Goal: Task Accomplishment & Management: Manage account settings

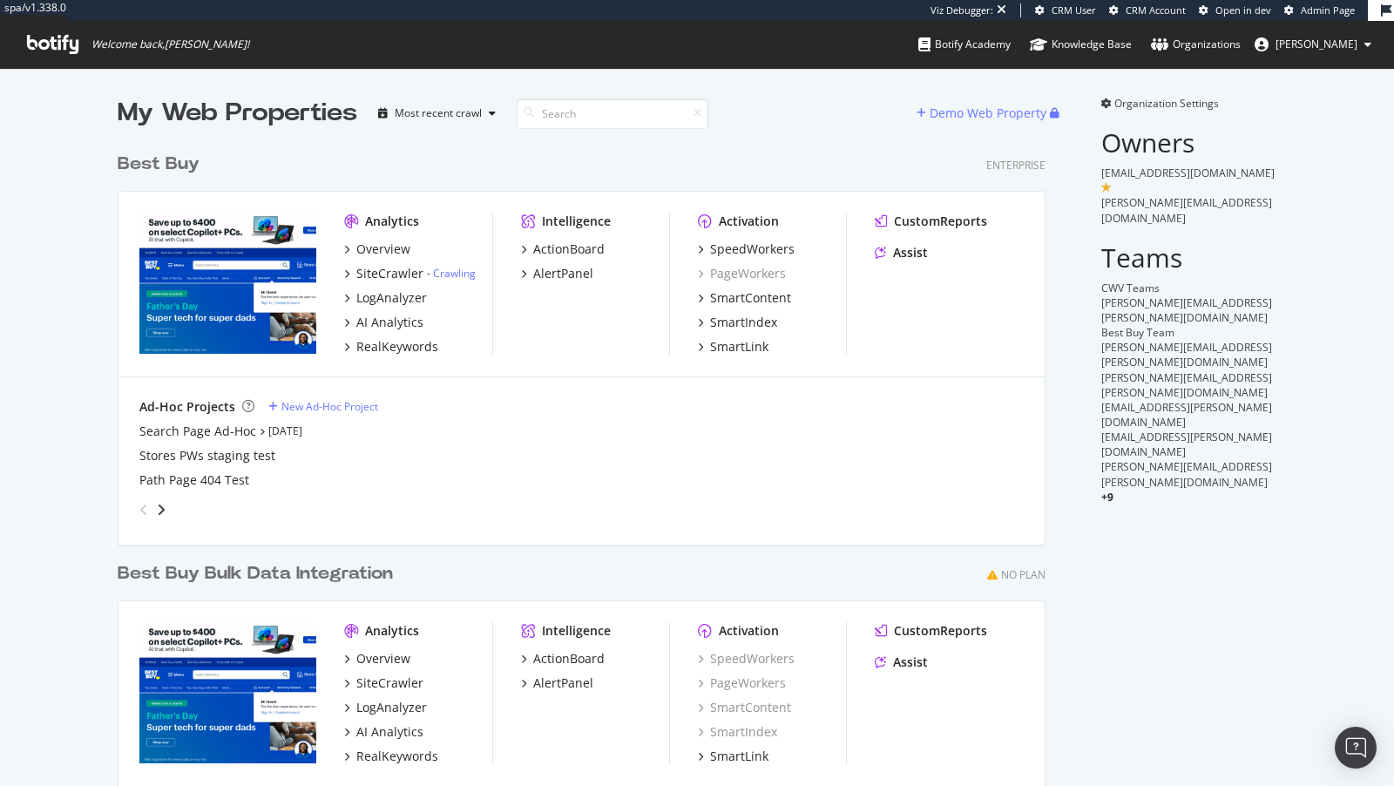
scroll to position [739, 942]
click at [782, 249] on div "SpeedWorkers" at bounding box center [752, 248] width 85 height 17
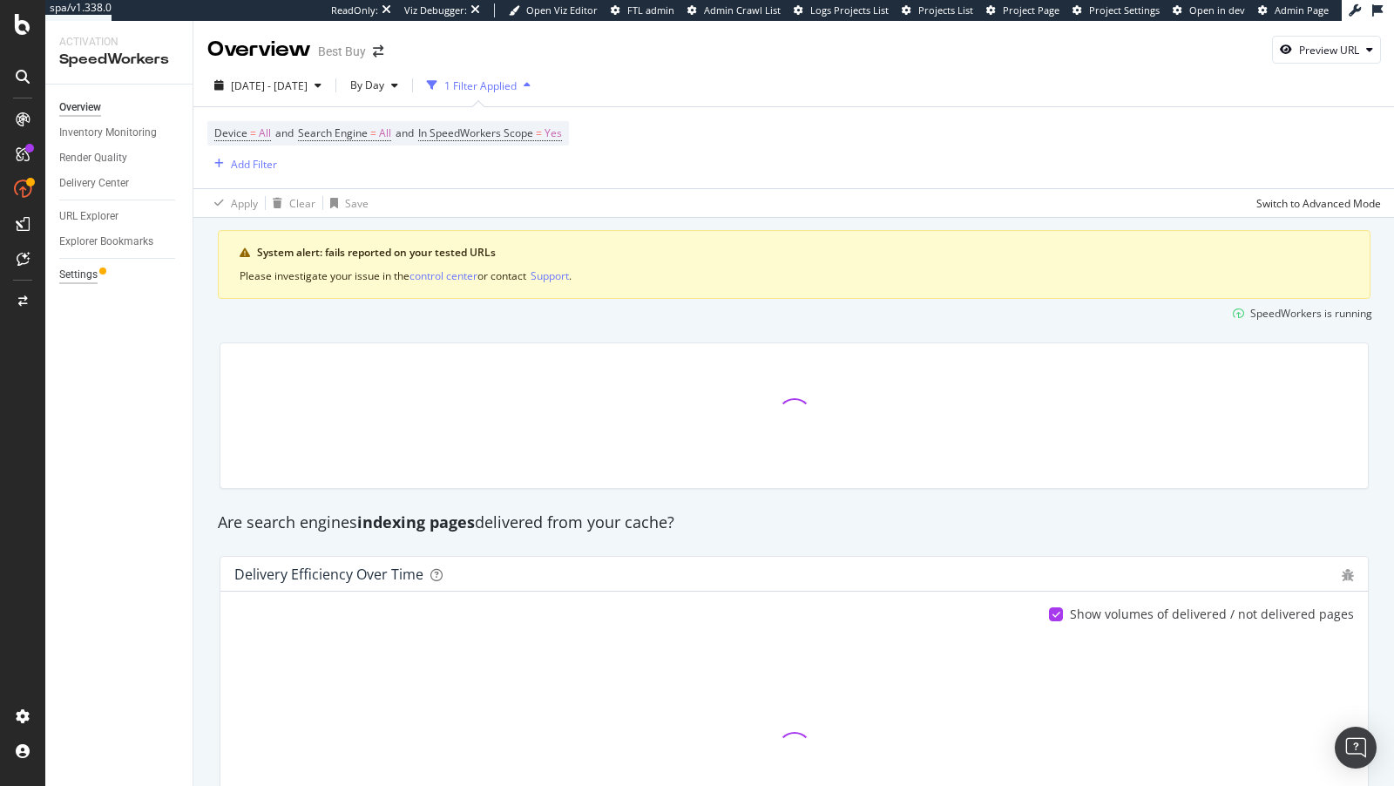
click at [64, 272] on div "Settings" at bounding box center [78, 275] width 38 height 18
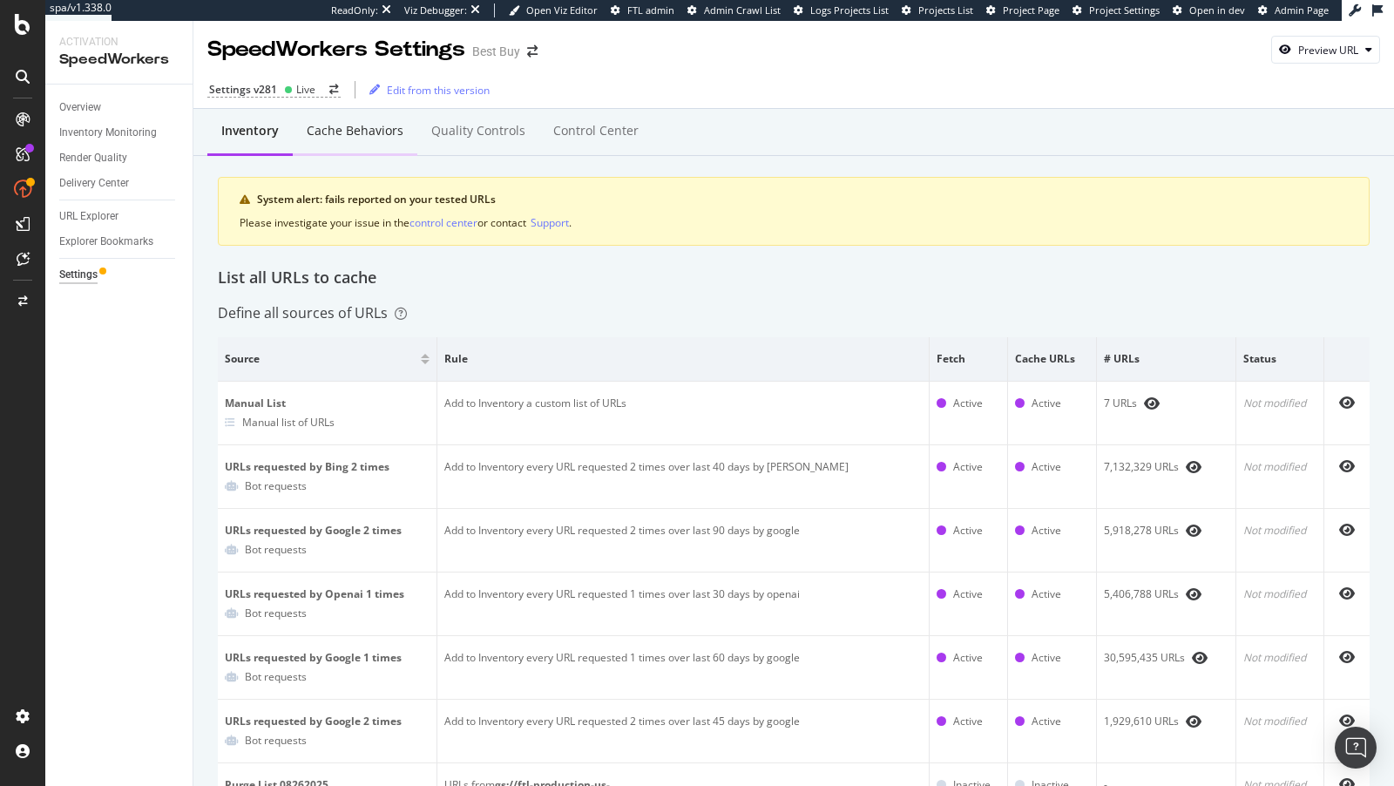
click at [341, 122] on div "Cache behaviors" at bounding box center [355, 130] width 97 height 17
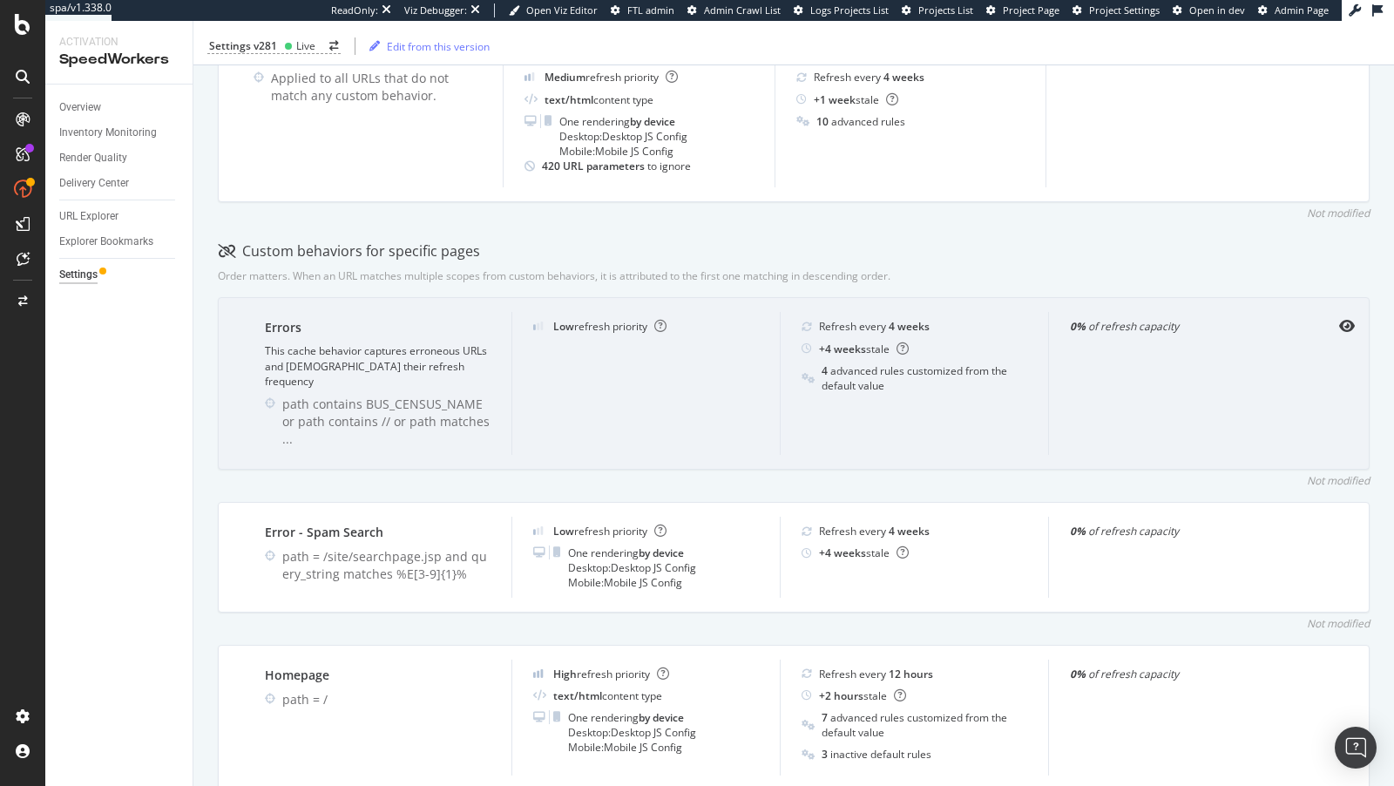
scroll to position [684, 0]
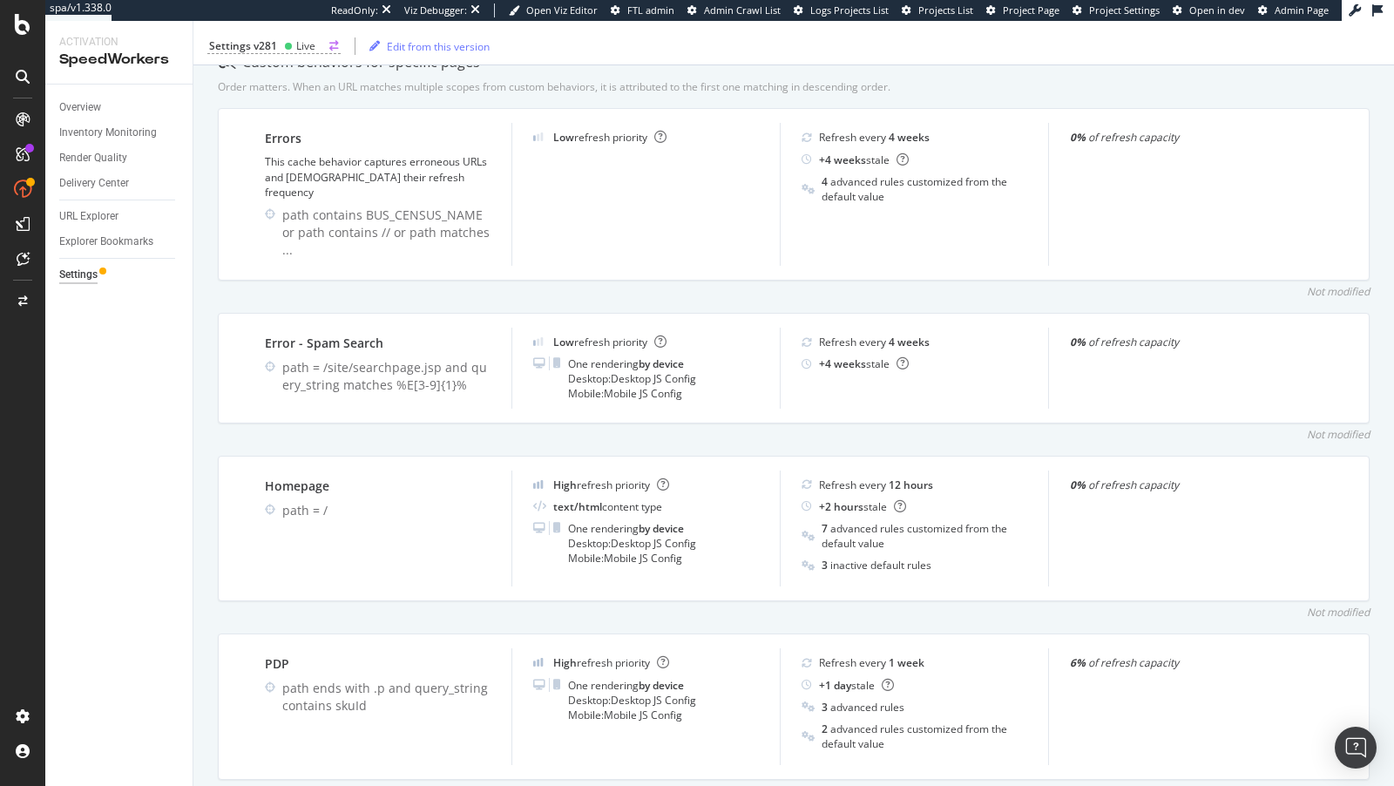
click at [279, 44] on div "Settings v281 Live" at bounding box center [273, 46] width 133 height 16
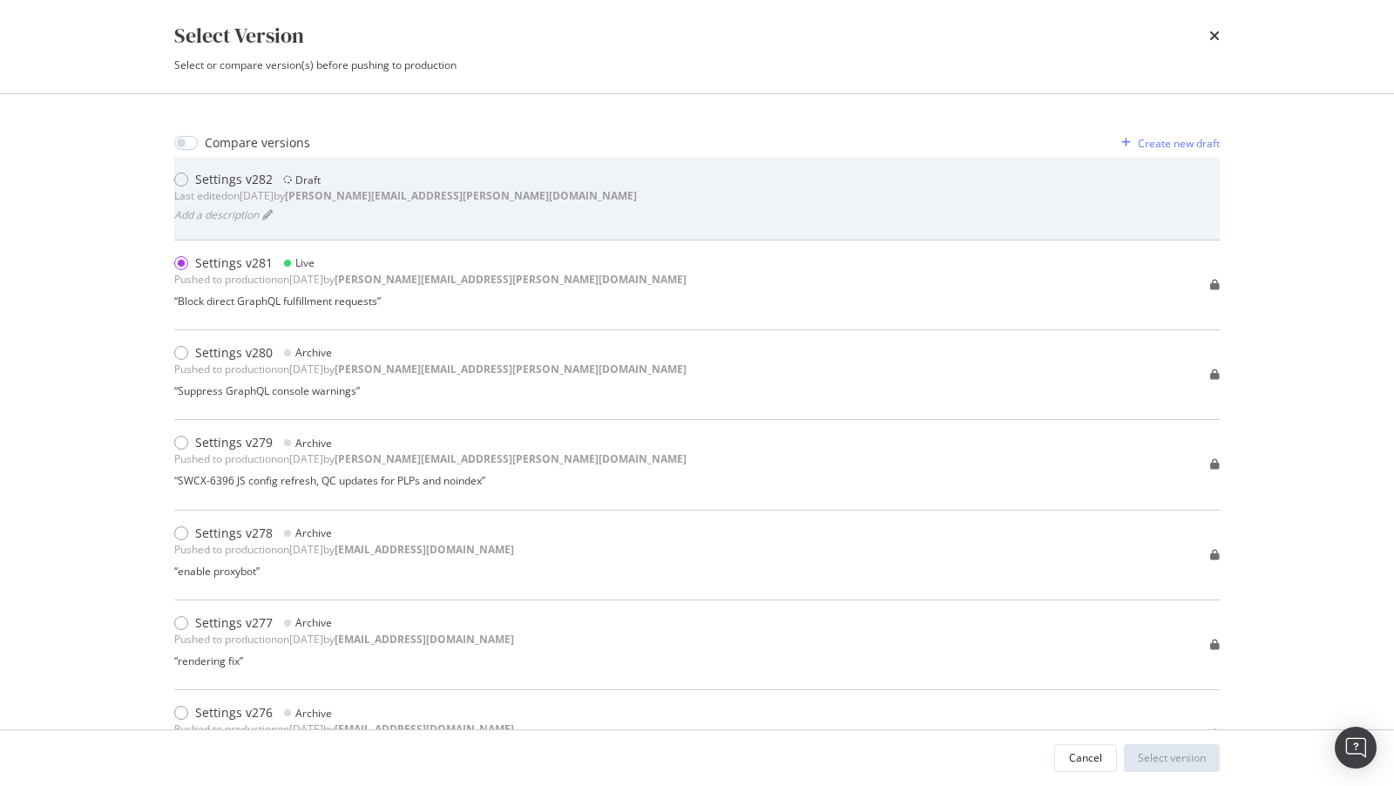
click at [245, 190] on div "Last edited on [DATE] by [PERSON_NAME][EMAIL_ADDRESS][PERSON_NAME][DOMAIN_NAME]" at bounding box center [405, 195] width 463 height 15
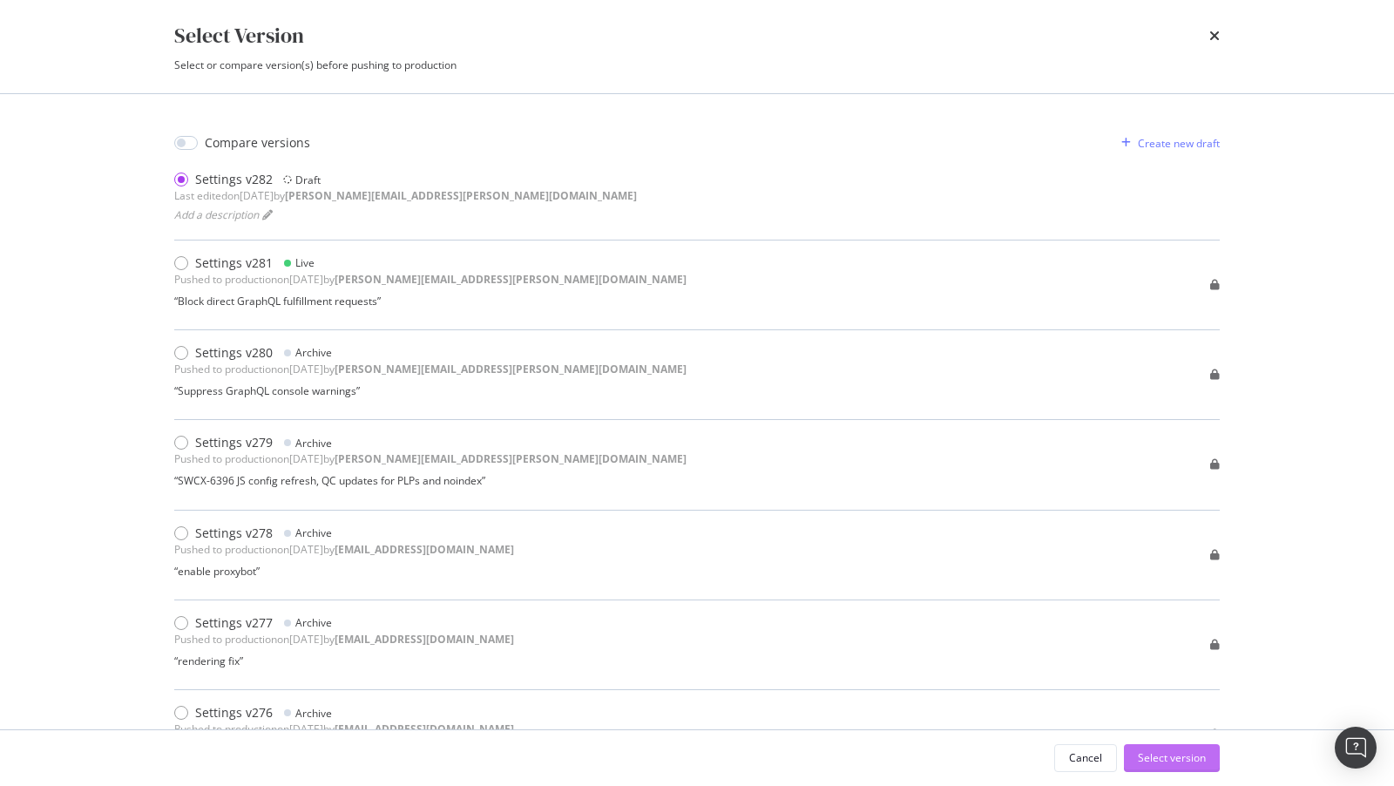
click at [1181, 755] on div "Select version" at bounding box center [1172, 757] width 68 height 15
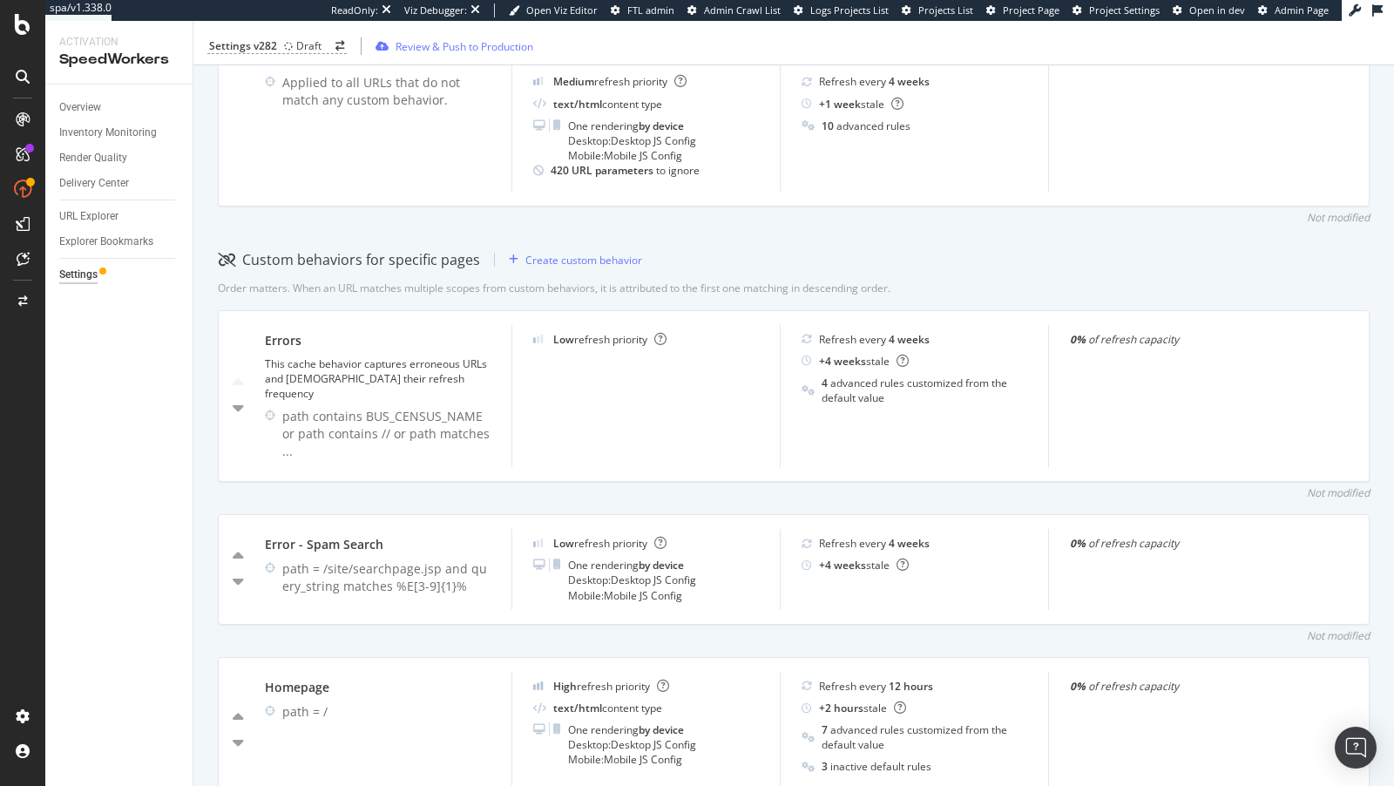
scroll to position [654, 0]
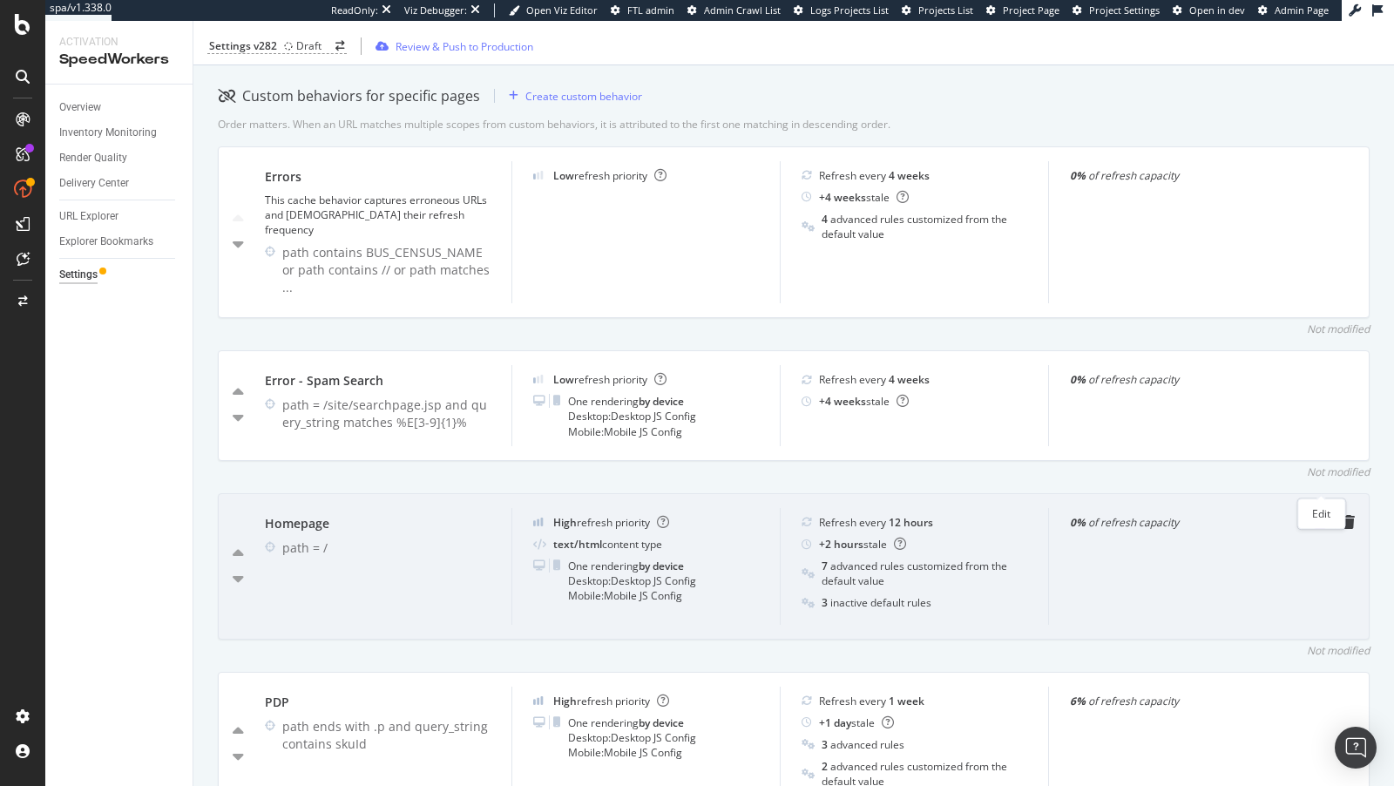
click at [1323, 515] on icon "pen-to-square" at bounding box center [1321, 522] width 14 height 14
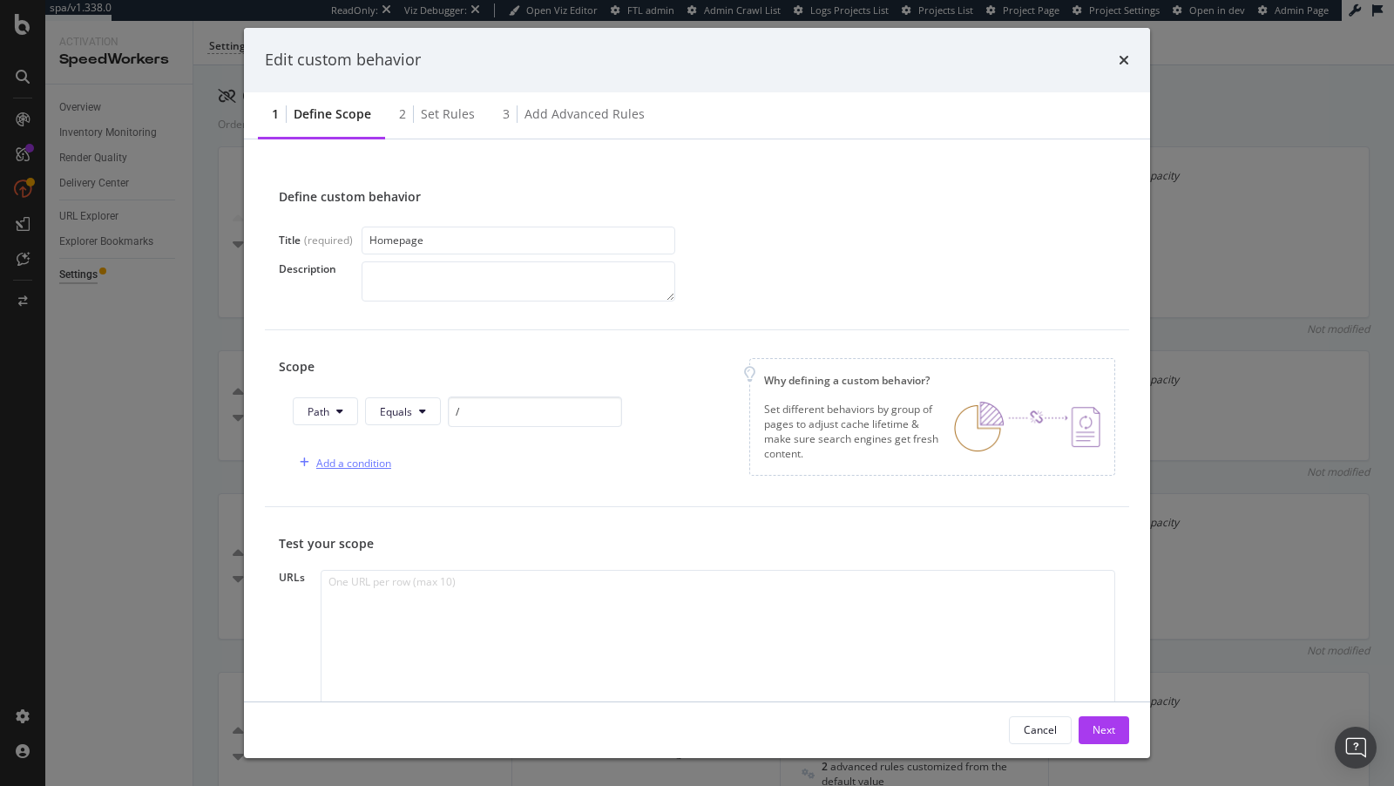
click at [349, 467] on div "Add a condition" at bounding box center [353, 463] width 75 height 15
click at [301, 457] on div "and" at bounding box center [302, 463] width 19 height 15
click at [355, 465] on button "URL" at bounding box center [350, 463] width 63 height 28
click at [365, 597] on span "Path" at bounding box center [364, 592] width 61 height 16
click at [421, 467] on span "Equals" at bounding box center [422, 463] width 32 height 15
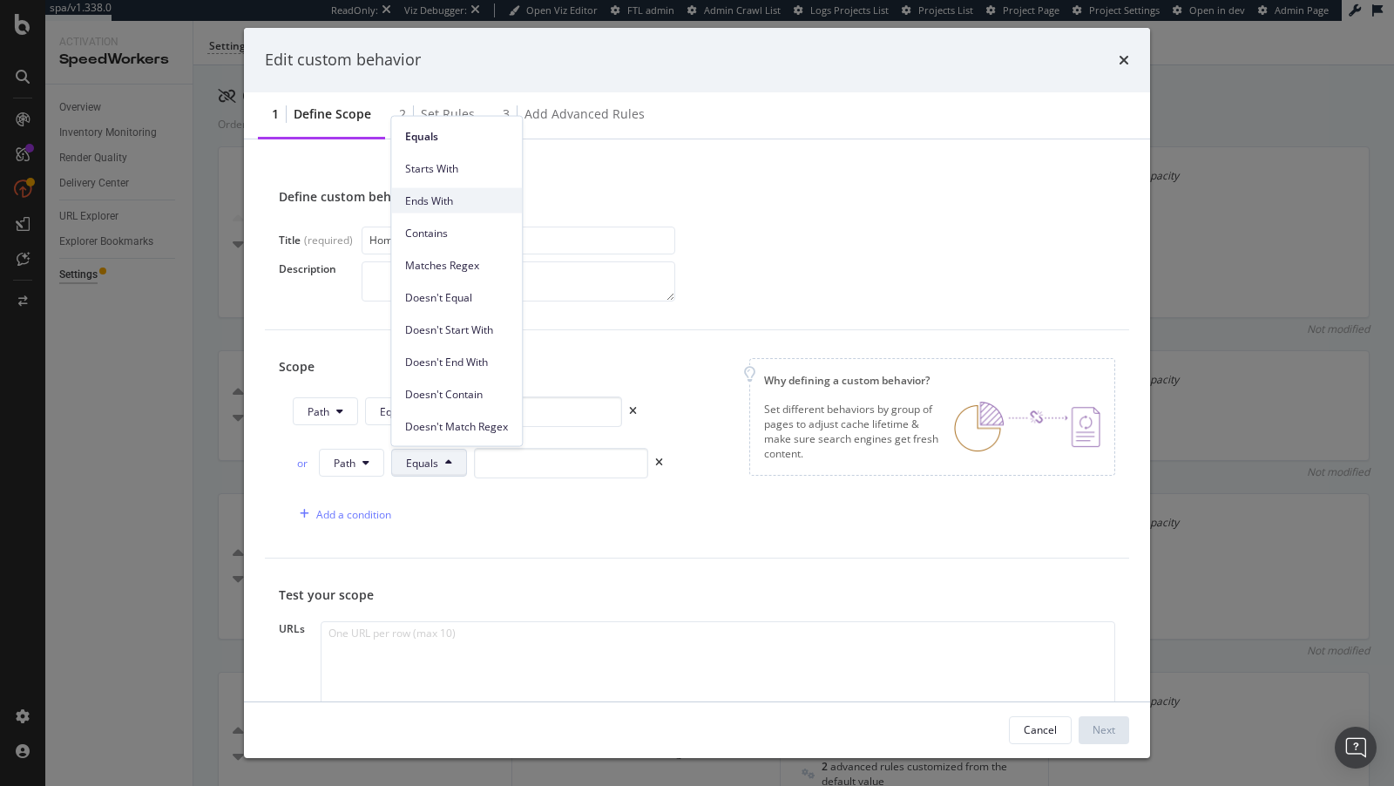
click at [442, 195] on span "Ends With" at bounding box center [456, 201] width 103 height 16
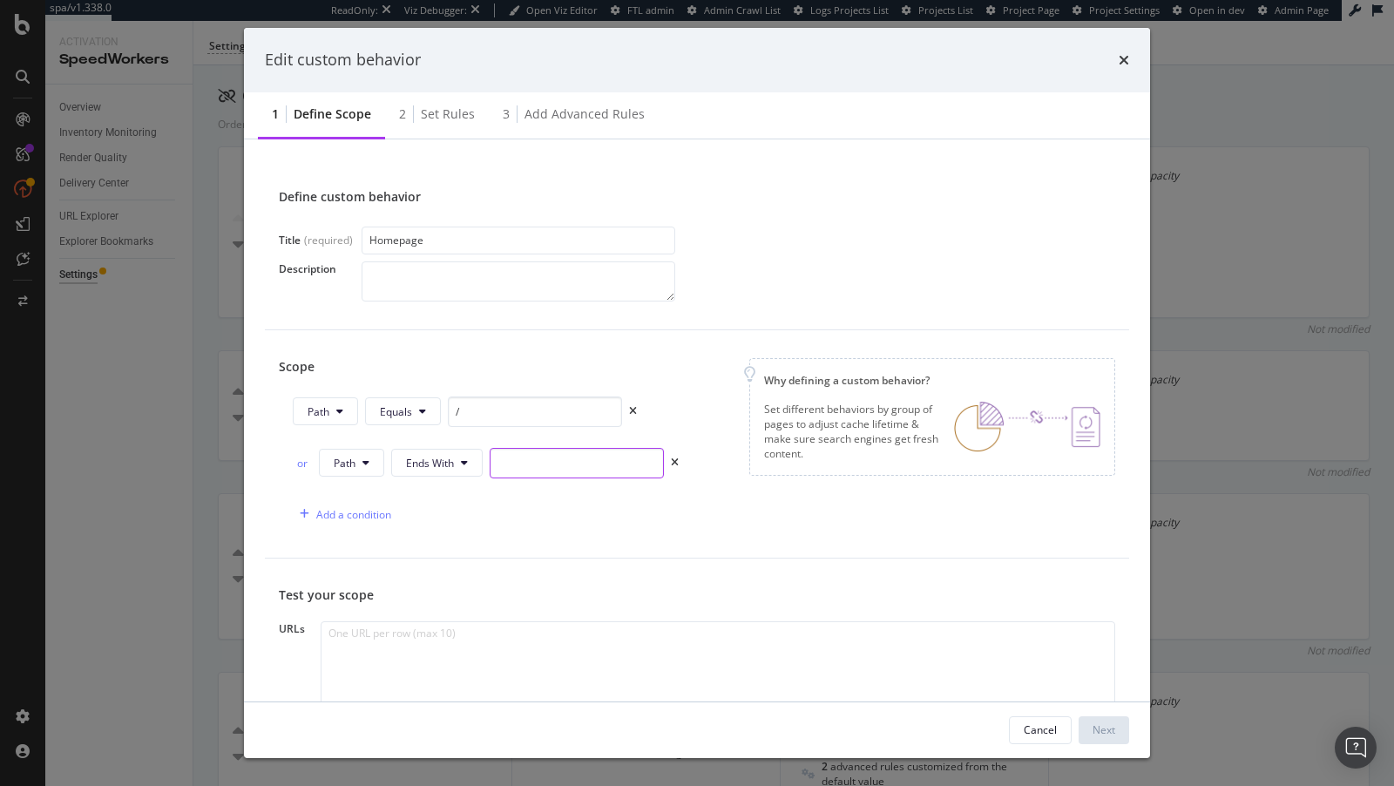
click at [533, 456] on input "modal" at bounding box center [577, 463] width 174 height 30
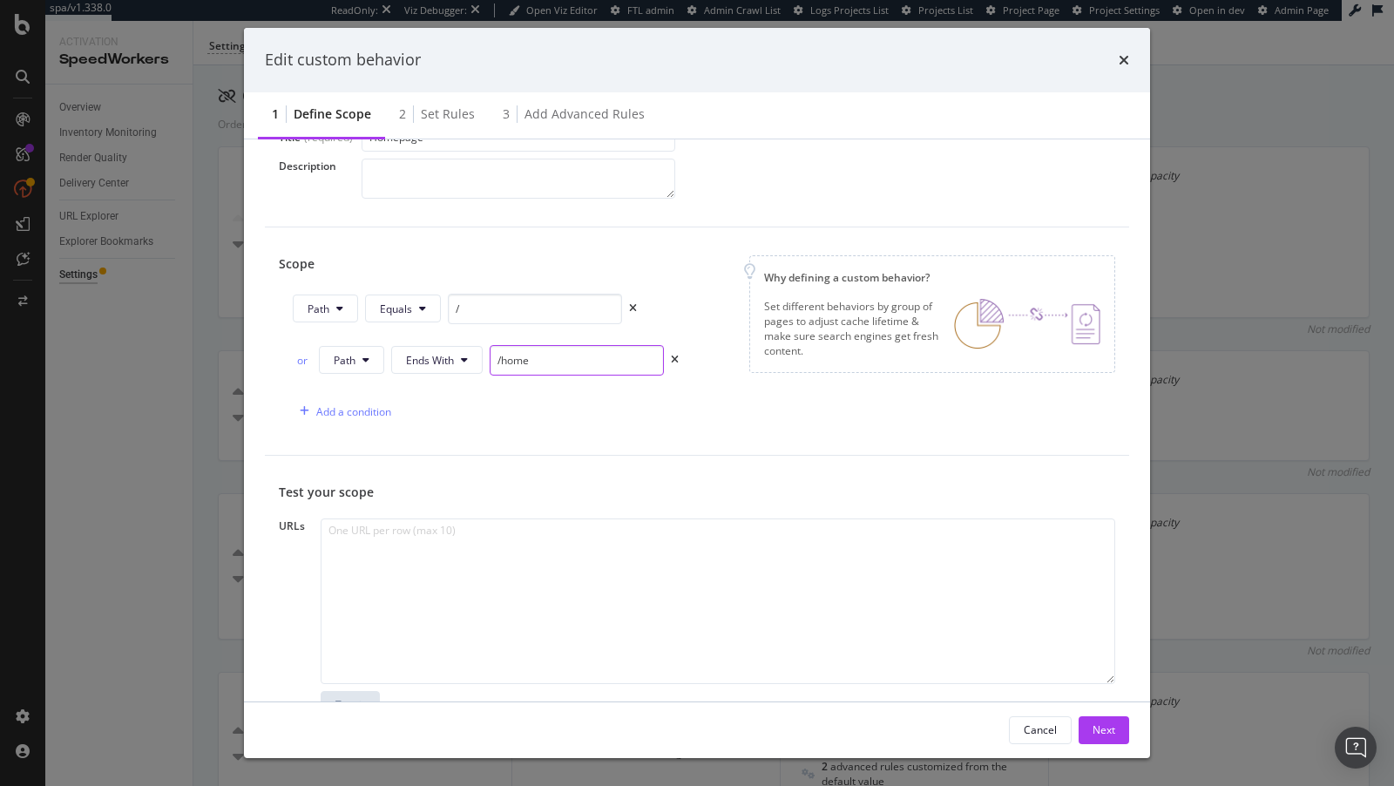
scroll to position [165, 0]
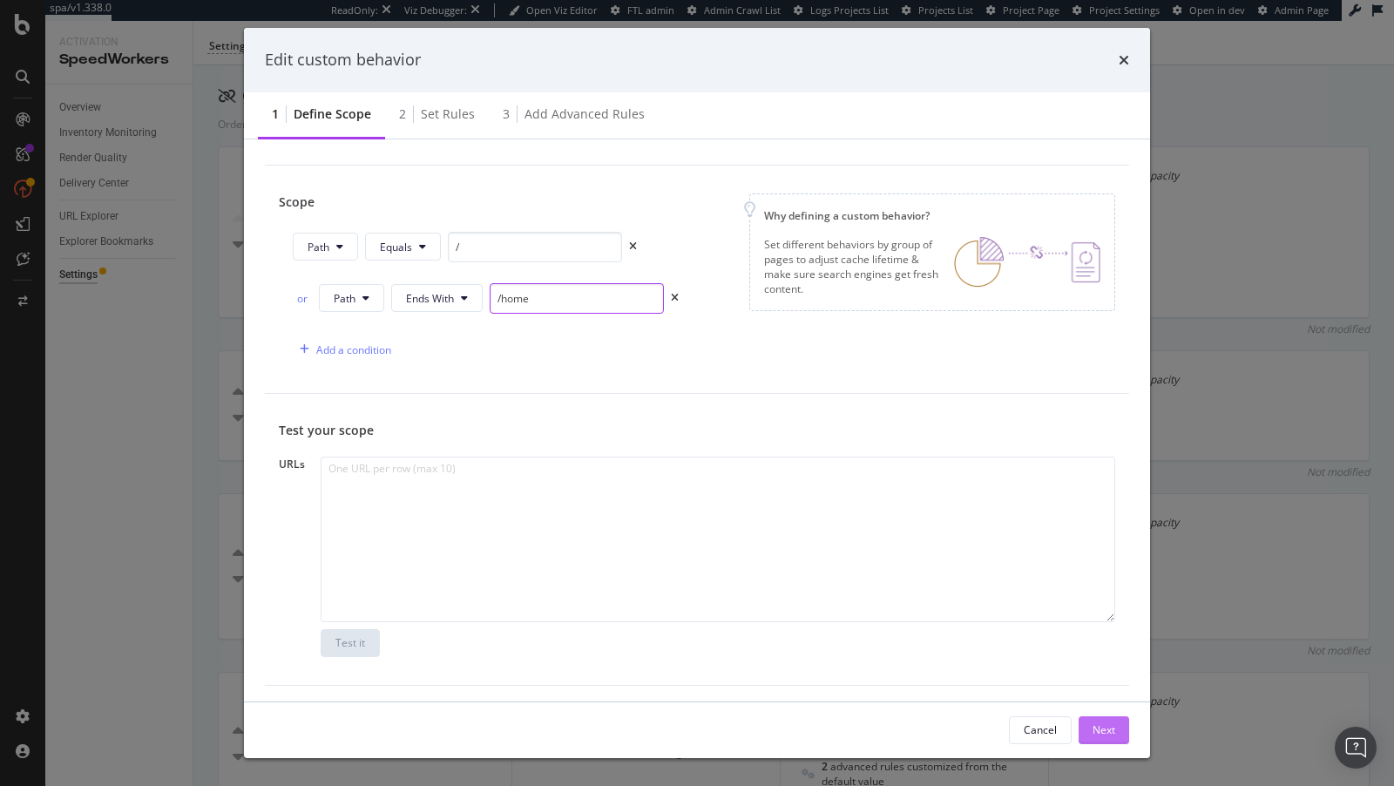
type input "/home"
click at [1093, 730] on div "Next" at bounding box center [1104, 729] width 23 height 15
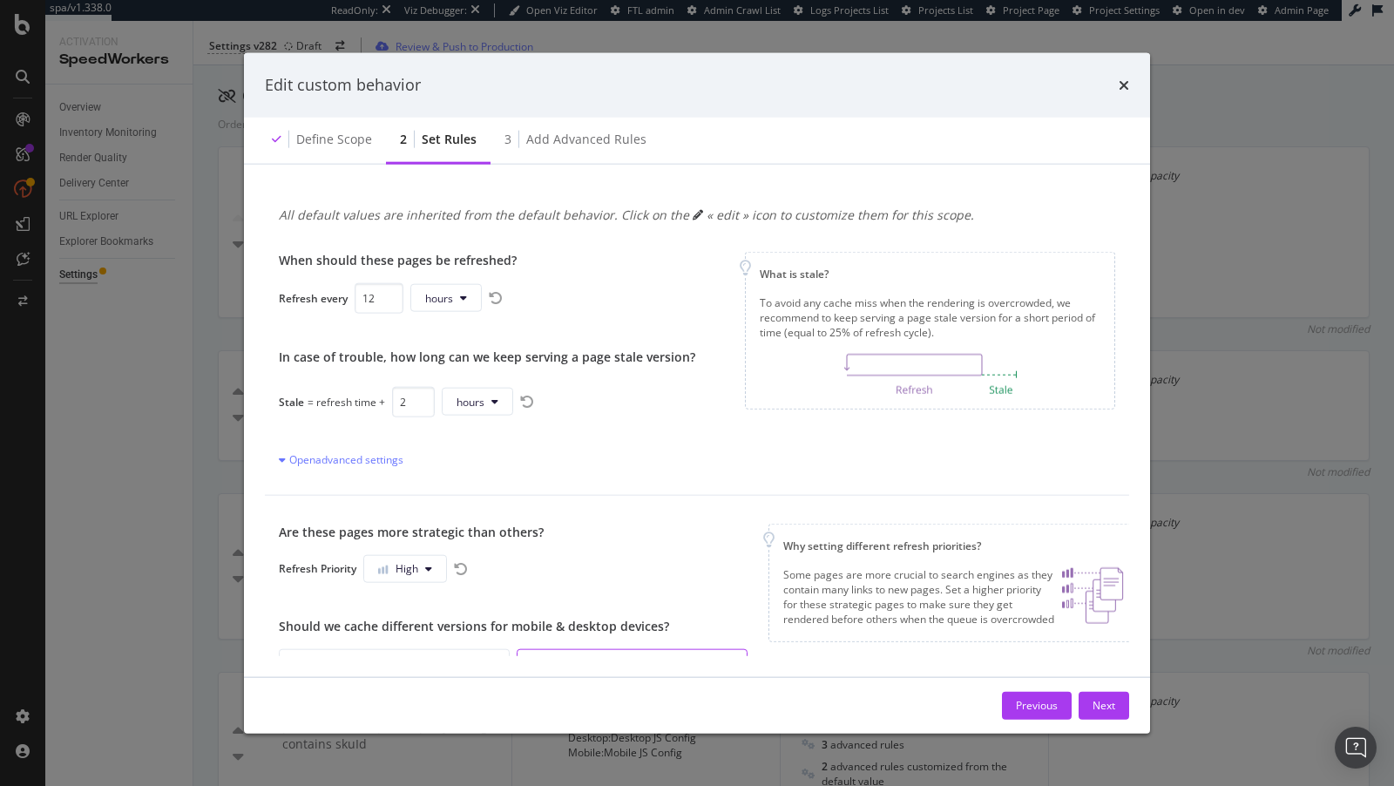
scroll to position [192, 0]
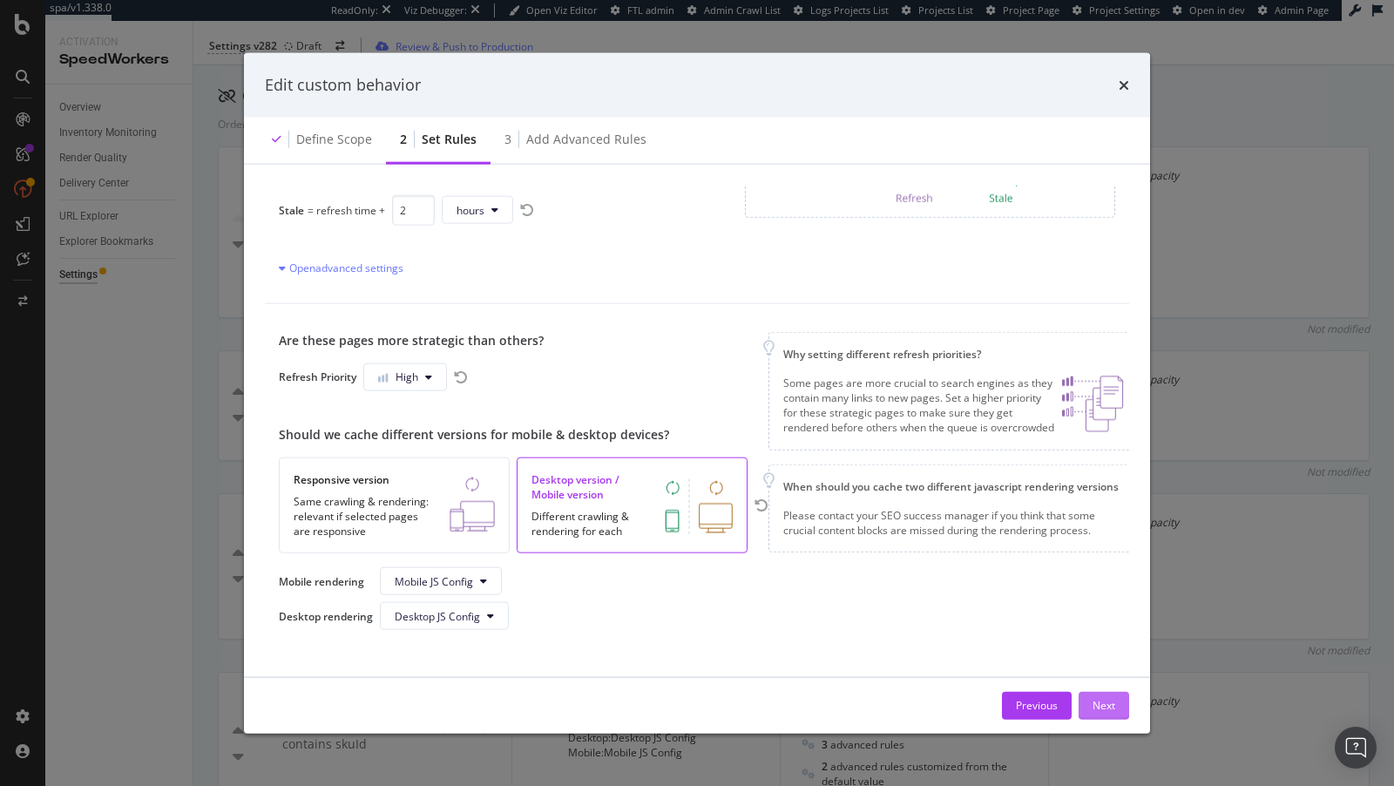
click at [1090, 700] on button "Next" at bounding box center [1104, 705] width 51 height 28
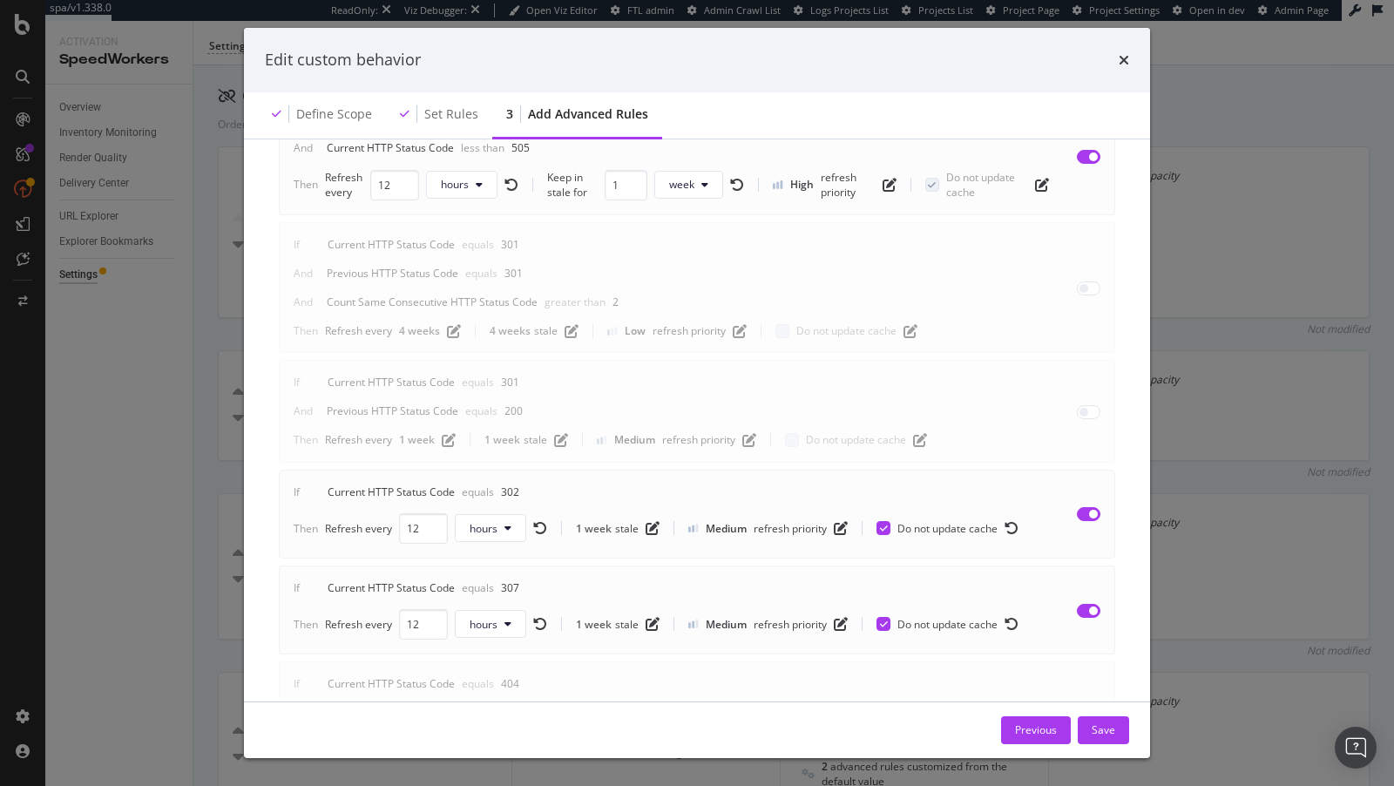
scroll to position [510, 0]
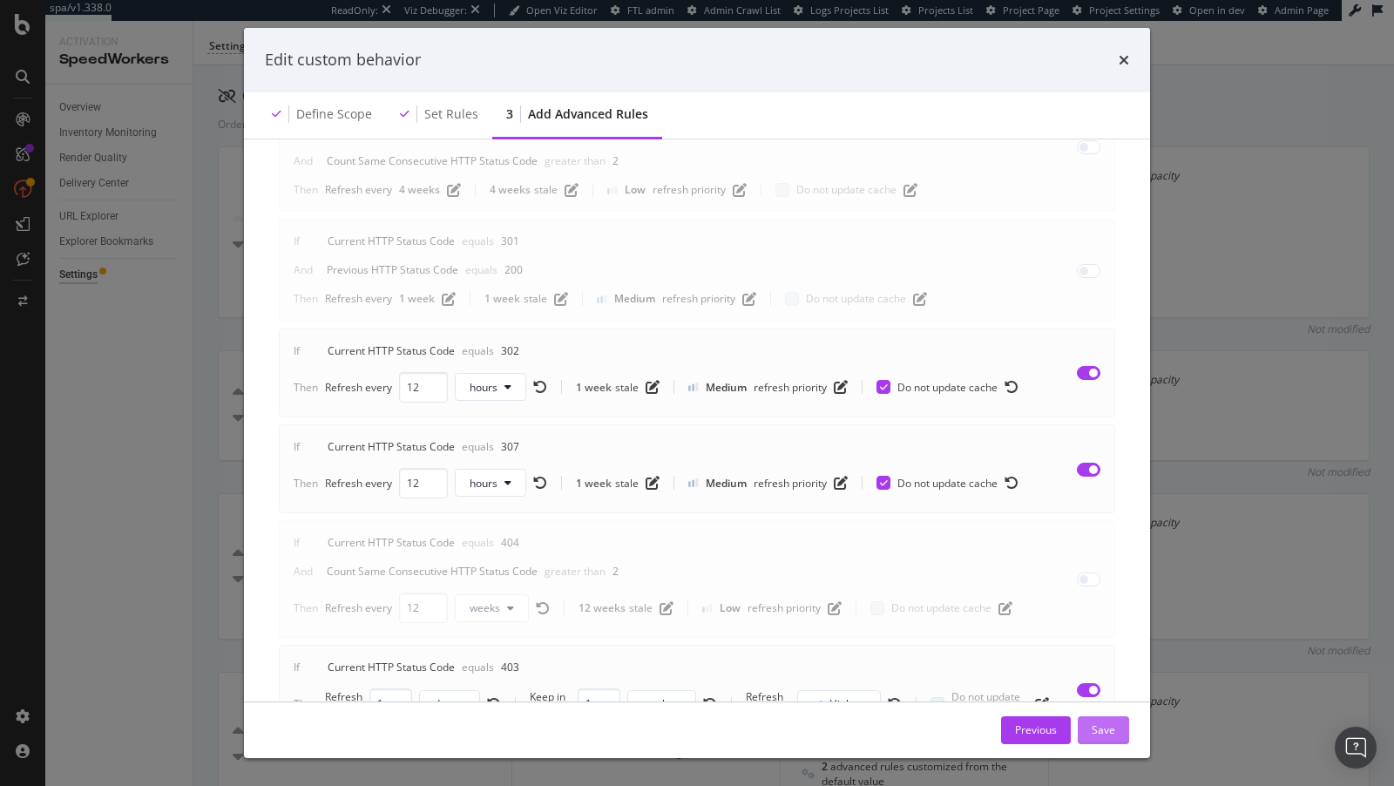
click at [1101, 736] on div "Save" at bounding box center [1104, 729] width 24 height 15
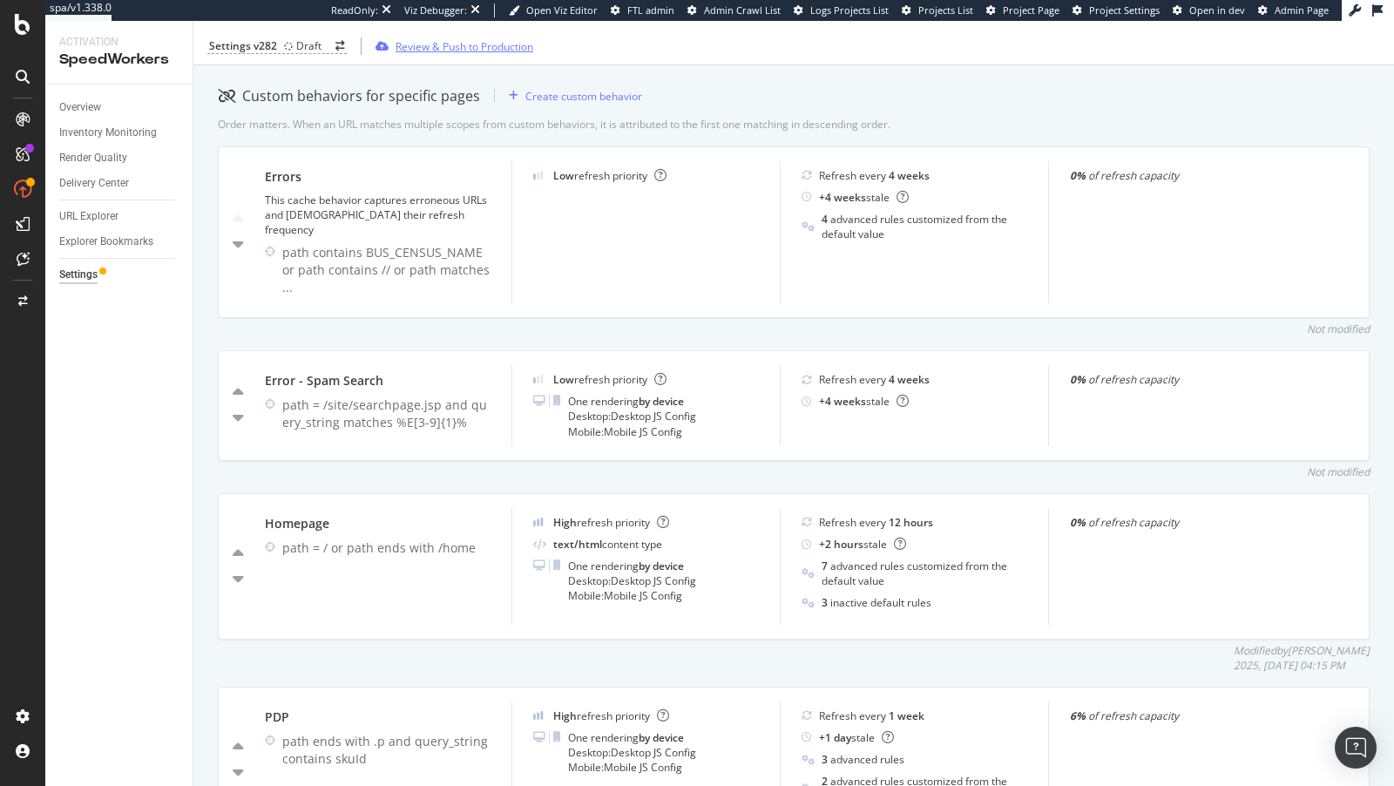
click at [416, 48] on div "Review & Push to Production" at bounding box center [465, 45] width 138 height 15
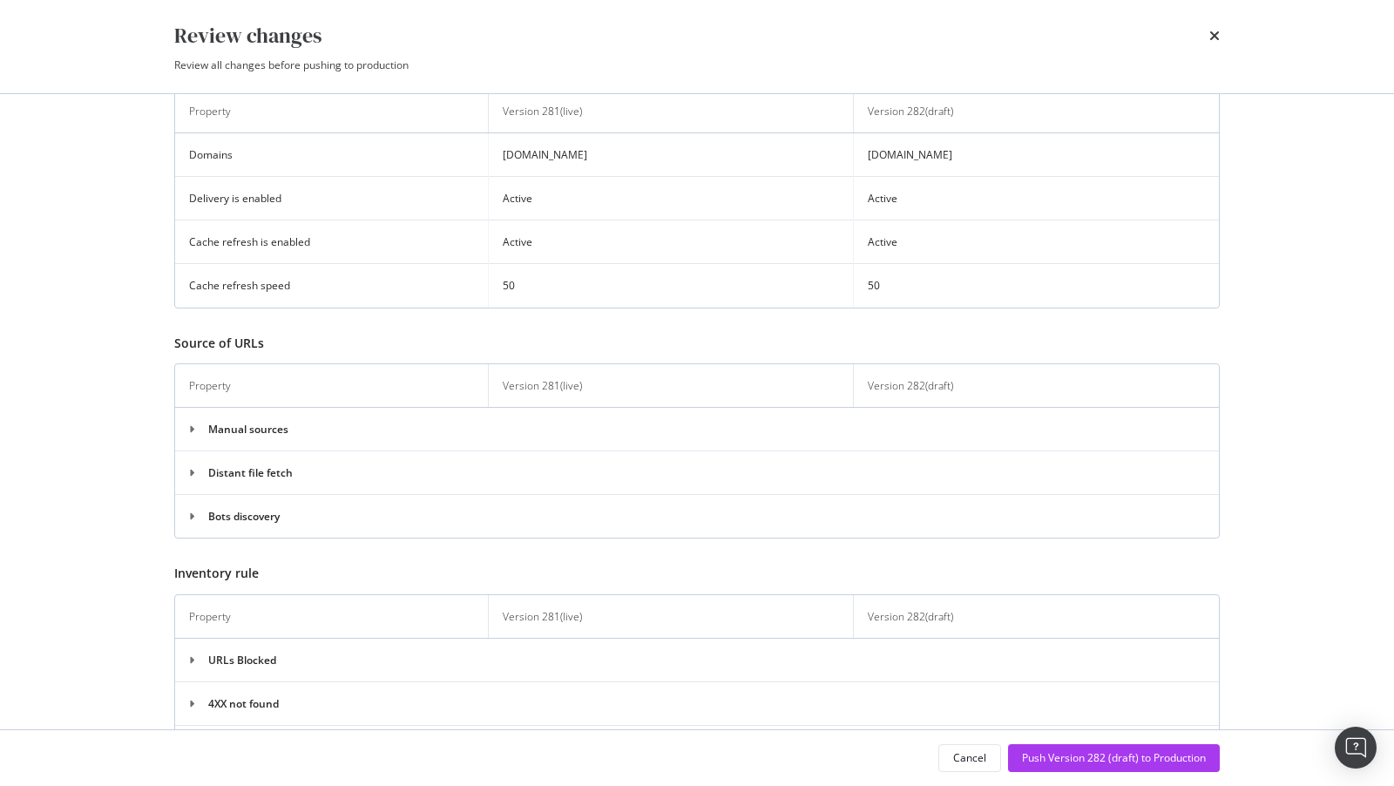
scroll to position [180, 0]
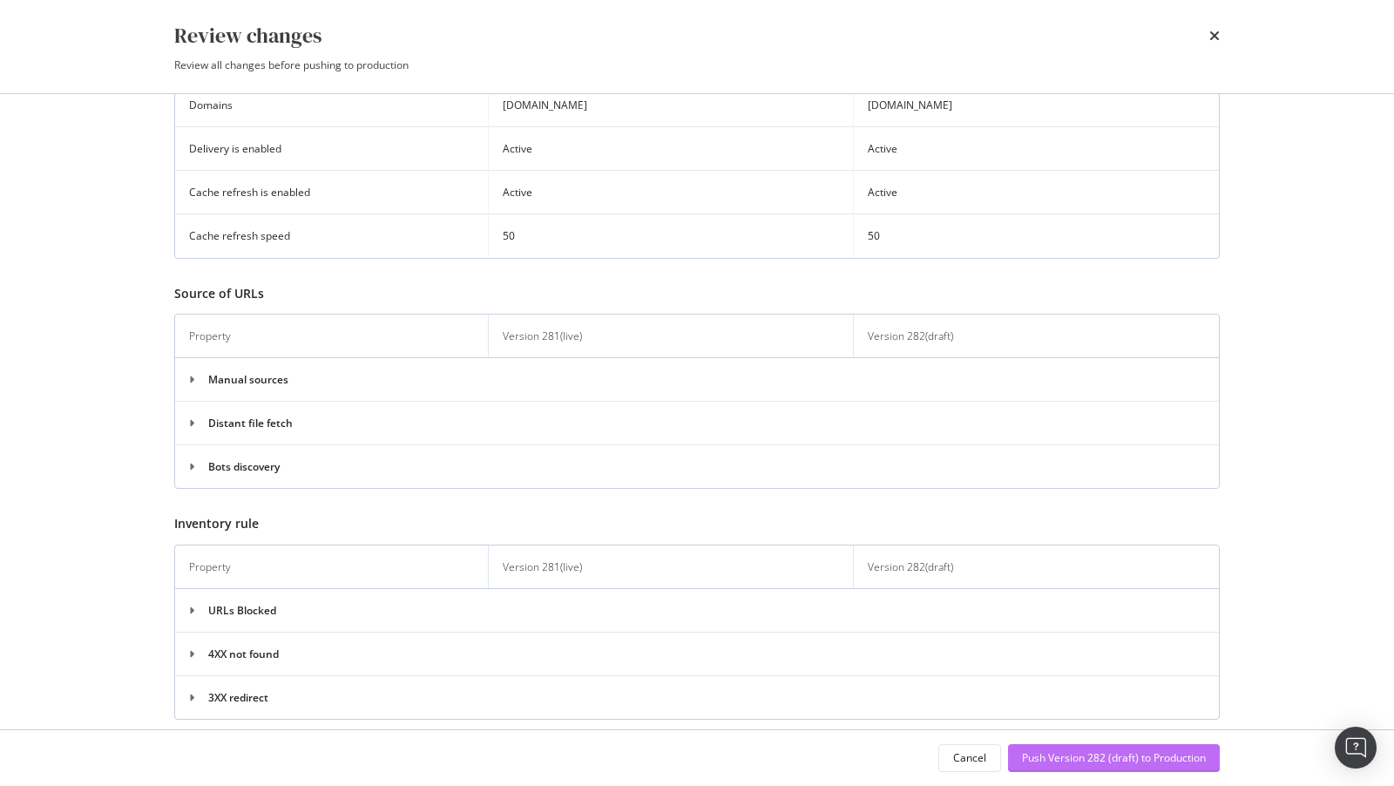
click at [1096, 754] on div "Push Version 282 (draft) to Production" at bounding box center [1114, 757] width 184 height 15
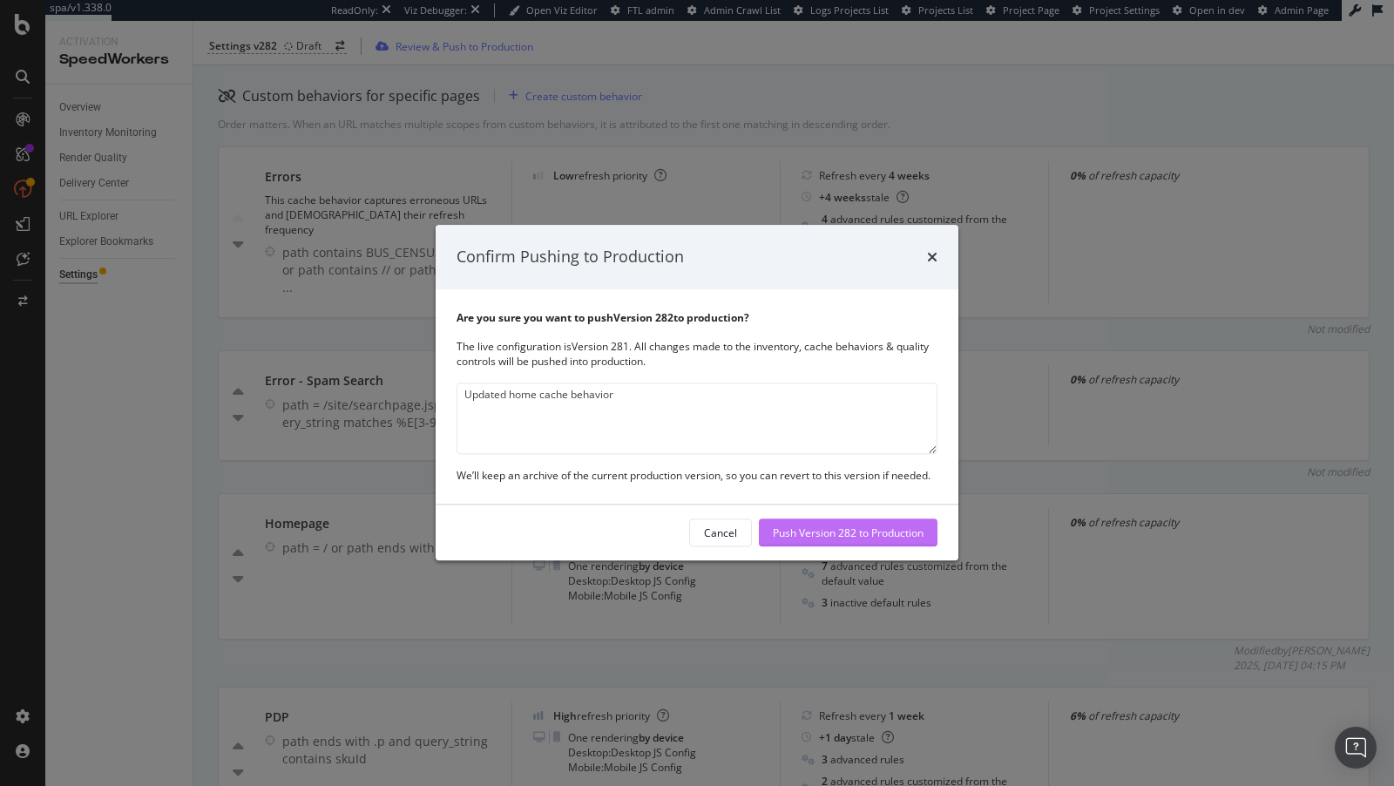
type textarea "Updated home cache behavior"
click at [908, 536] on div "Push Version 282 to Production" at bounding box center [848, 532] width 151 height 15
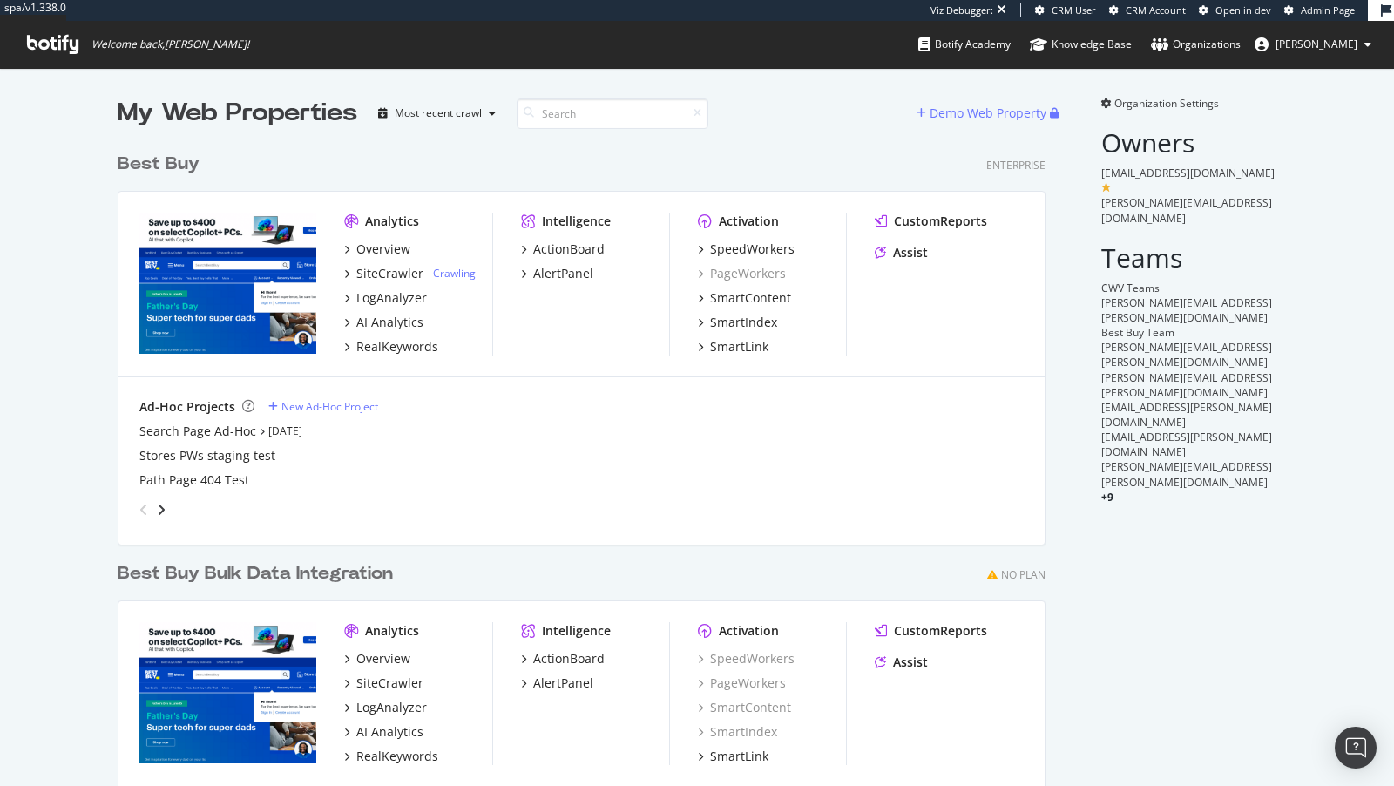
scroll to position [739, 942]
click at [738, 247] on div "SpeedWorkers" at bounding box center [752, 248] width 85 height 17
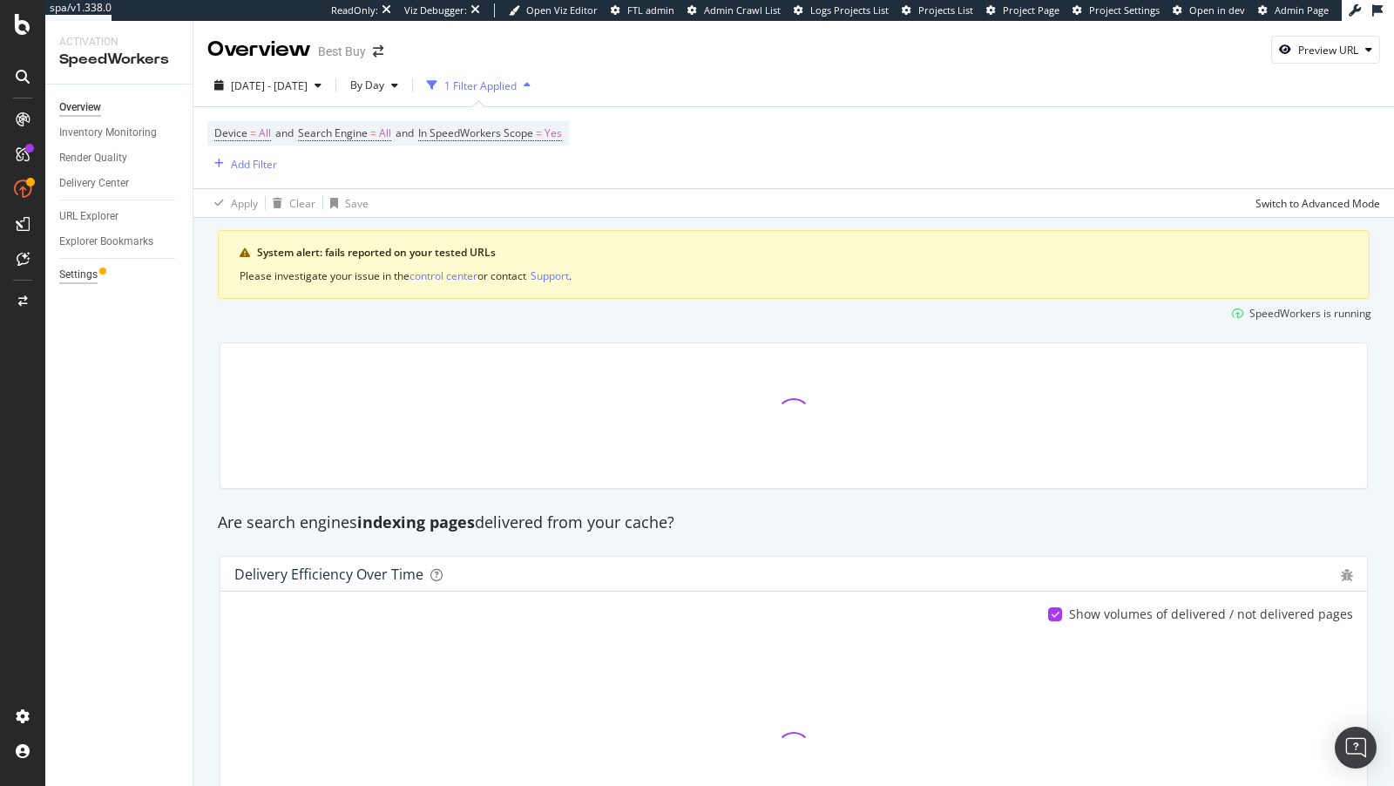
click at [88, 276] on div "Settings" at bounding box center [78, 275] width 38 height 18
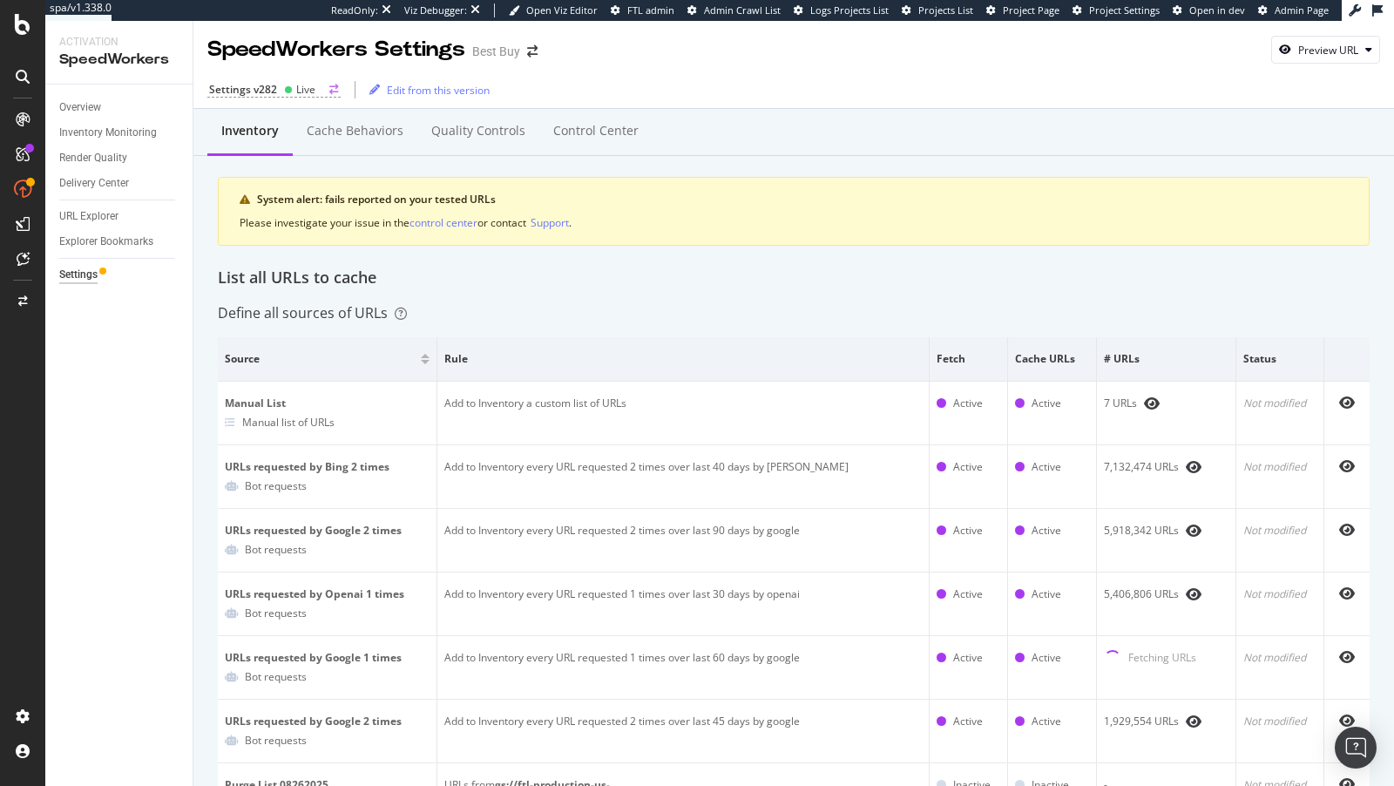
click at [284, 92] on icon at bounding box center [288, 89] width 9 height 9
